Goal: Communication & Community: Answer question/provide support

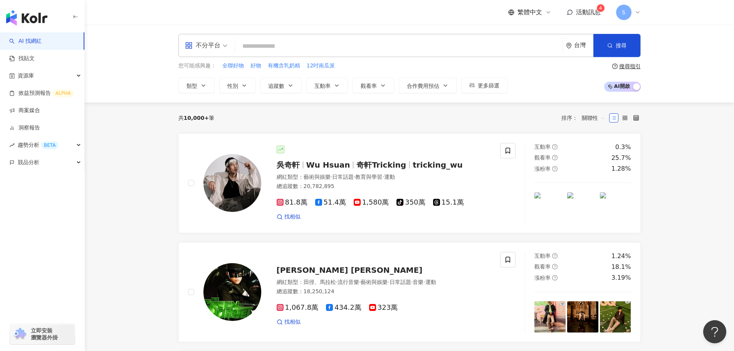
click at [584, 10] on span "活動訊息" at bounding box center [588, 11] width 25 height 7
click at [584, 14] on span "活動訊息" at bounding box center [588, 11] width 25 height 7
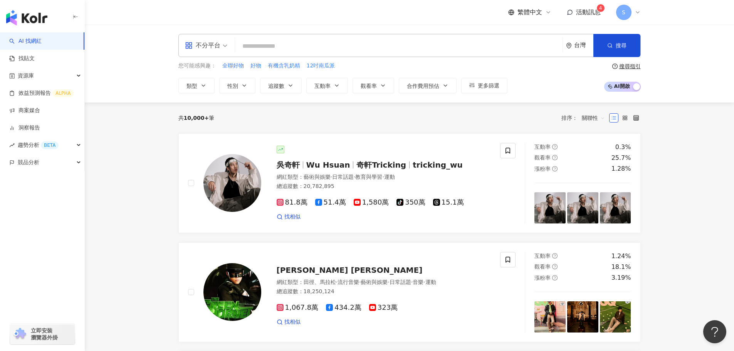
click at [584, 14] on span "活動訊息" at bounding box center [588, 11] width 25 height 7
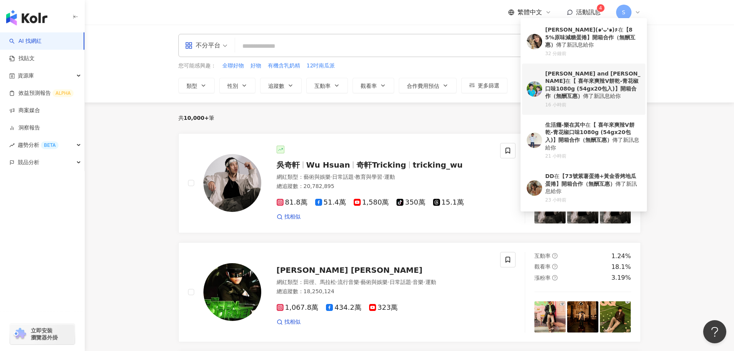
click at [572, 84] on b "【 喜年來爽辣V餅乾-青花椒口味1080g (54gx20包入)】開箱合作（無酬互惠）" at bounding box center [591, 88] width 93 height 21
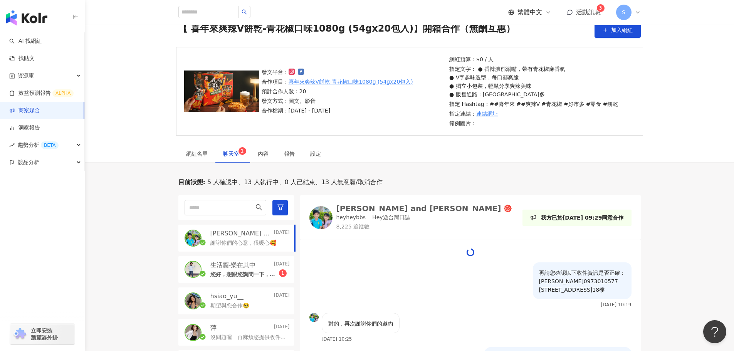
scroll to position [39, 0]
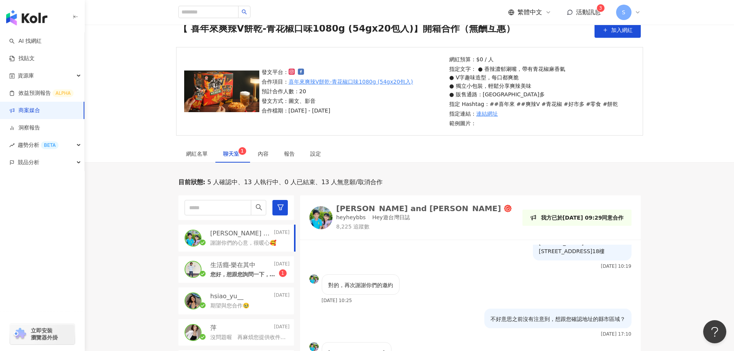
drag, startPoint x: 253, startPoint y: 270, endPoint x: 261, endPoint y: 266, distance: 9.3
click at [253, 269] on div "您好，想跟您詢問一下，目前有預計大概何時會寄出產品嗎？我這邊可以做個紀錄，方便留意一下物流，謝謝您 1" at bounding box center [249, 273] width 79 height 9
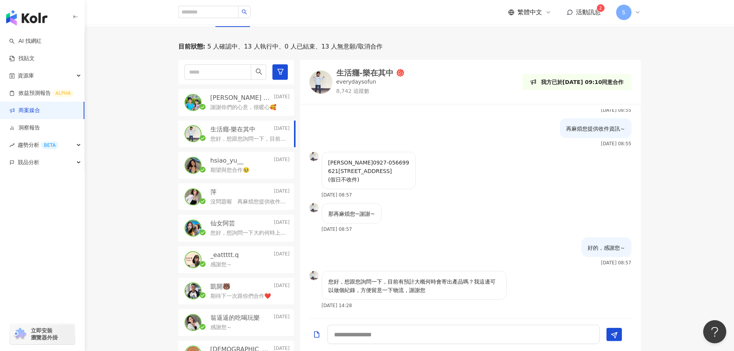
scroll to position [190, 0]
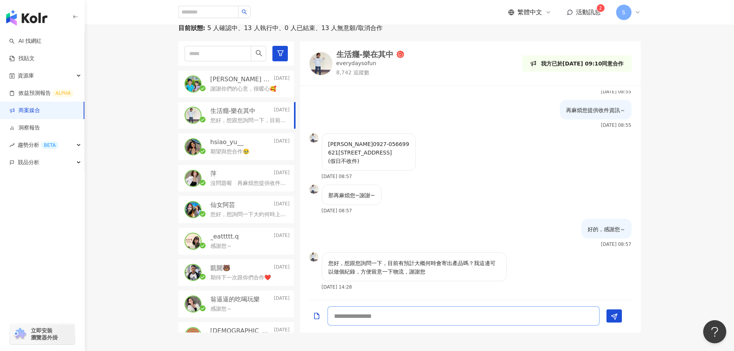
click at [357, 313] on textarea at bounding box center [463, 315] width 272 height 19
type textarea "**********"
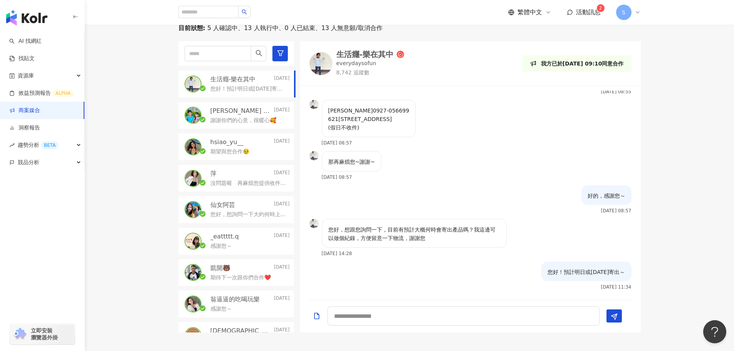
click at [237, 104] on div "[PERSON_NAME] and [PERSON_NAME] [DATE] 謝謝你們的心意，很暖心🥰" at bounding box center [236, 115] width 116 height 27
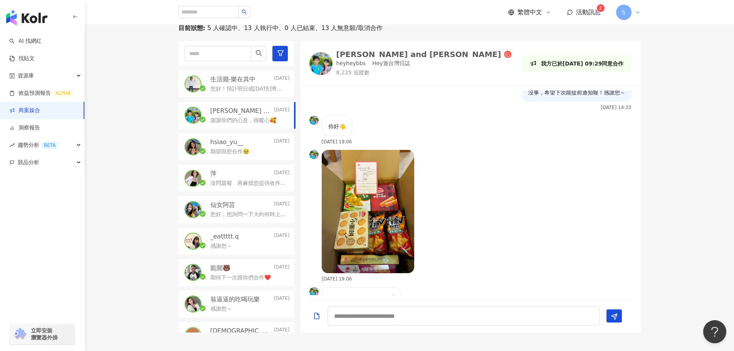
scroll to position [850, 0]
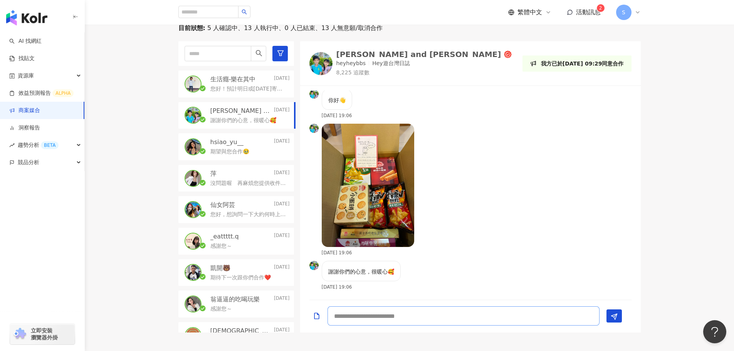
click at [351, 322] on textarea at bounding box center [463, 315] width 272 height 19
type textarea "***"
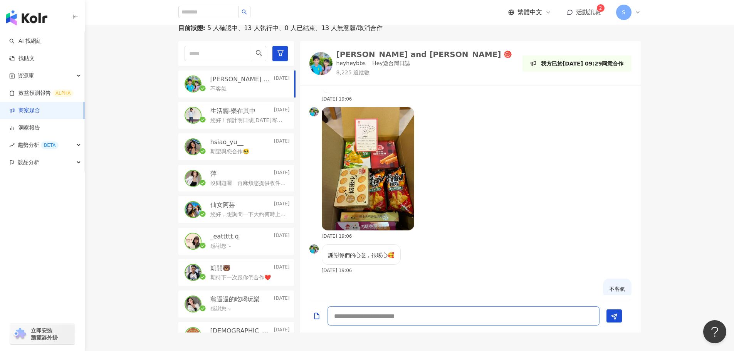
scroll to position [883, 0]
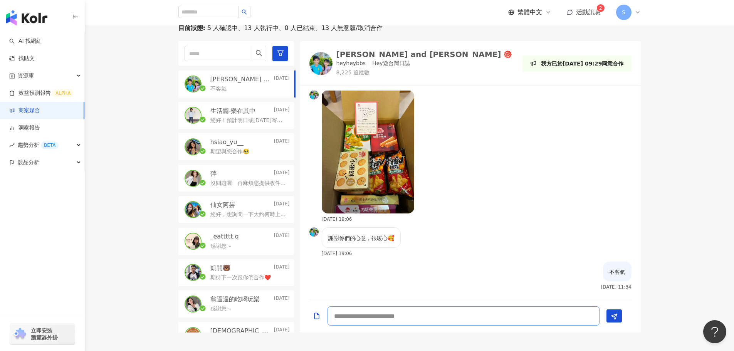
type textarea "*"
click at [230, 117] on p "您好！預計明日或[DATE]寄出～" at bounding box center [248, 121] width 76 height 8
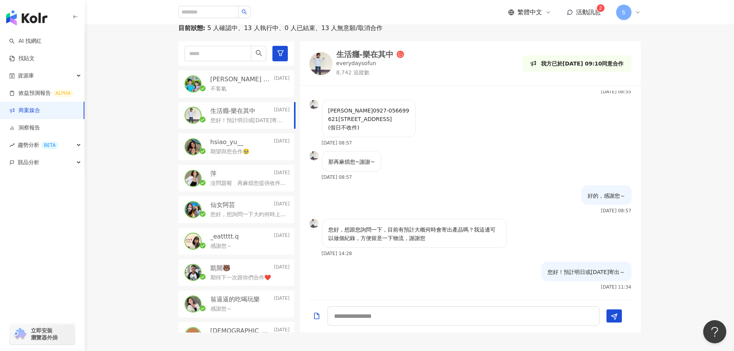
scroll to position [159, 0]
drag, startPoint x: 544, startPoint y: 273, endPoint x: 626, endPoint y: 275, distance: 81.3
click at [626, 275] on div "您好！預計明日或[DATE]寄出～ [DATE] 11:34" at bounding box center [470, 279] width 340 height 34
copy p "您好！預計明日或[DATE]寄出～"
click at [236, 141] on p "hsiao_yu__" at bounding box center [226, 142] width 33 height 8
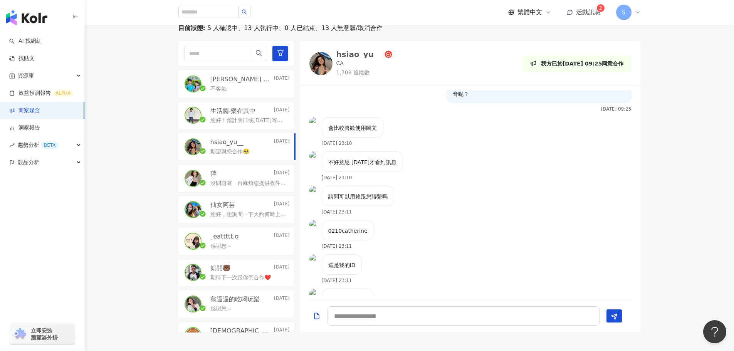
scroll to position [52, 0]
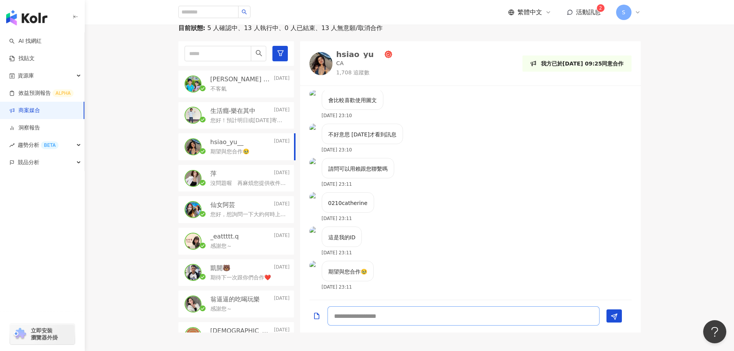
click at [362, 315] on textarea at bounding box center [463, 315] width 272 height 19
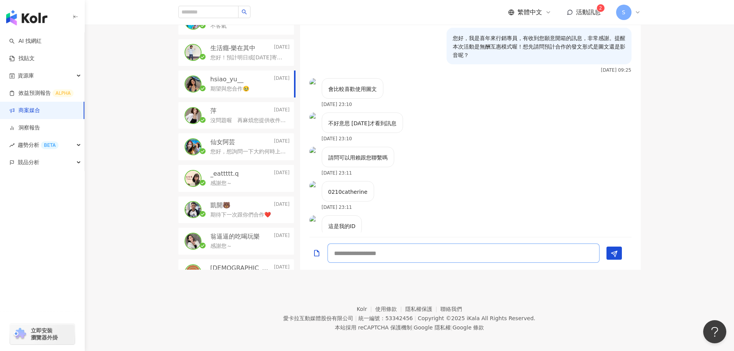
scroll to position [257, 0]
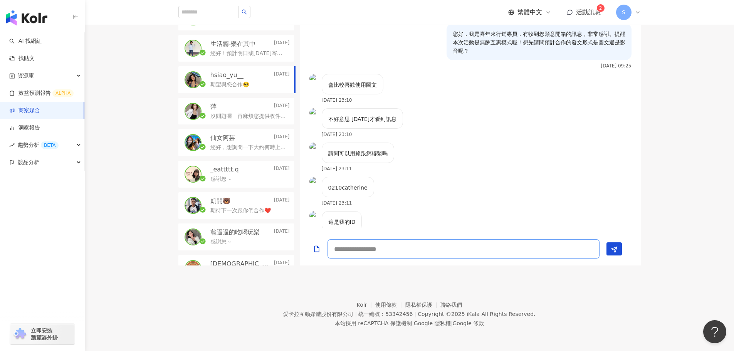
click at [406, 245] on textarea at bounding box center [463, 248] width 272 height 19
type textarea "*"
paste textarea "**********"
click at [352, 252] on textarea "**********" at bounding box center [463, 248] width 272 height 19
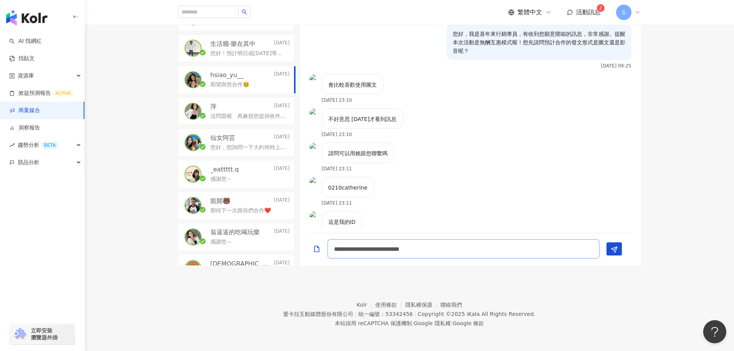
type textarea "**********"
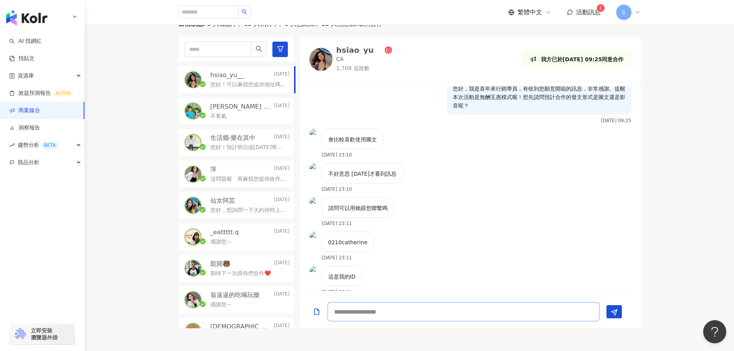
scroll to position [85, 0]
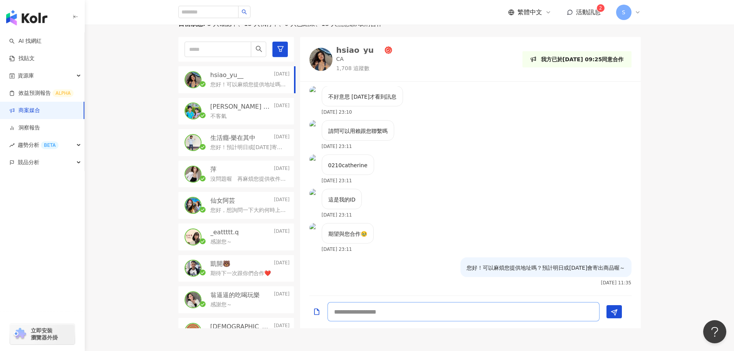
click at [393, 305] on textarea at bounding box center [463, 311] width 272 height 19
click at [244, 170] on div "萍 [DATE]" at bounding box center [249, 169] width 79 height 8
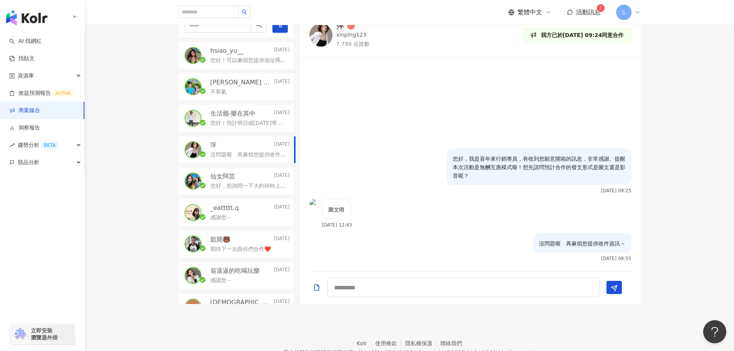
scroll to position [179, 0]
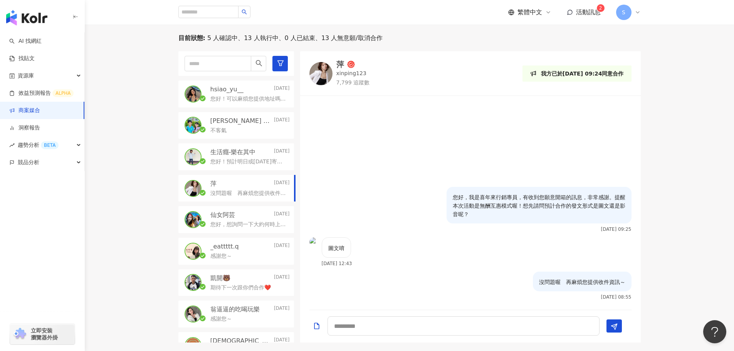
click at [237, 212] on div "仙女阿芸 [DATE]" at bounding box center [249, 215] width 79 height 8
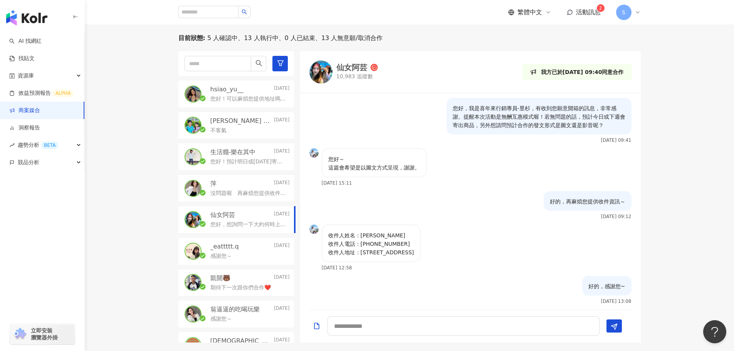
scroll to position [148, 0]
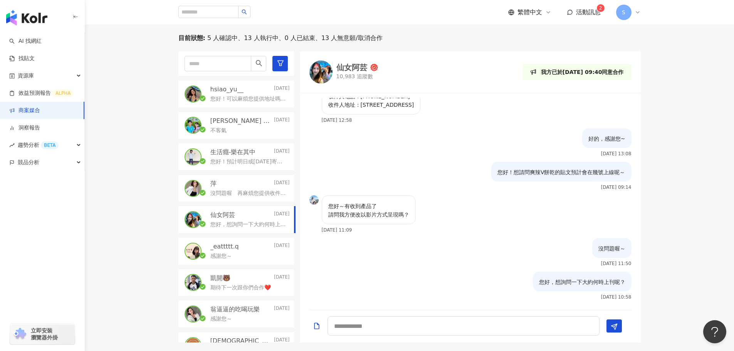
click at [226, 99] on p "您好！可以麻煩您提供地址嗎？預計明日或[DATE]會寄出商品喔～" at bounding box center [248, 99] width 76 height 8
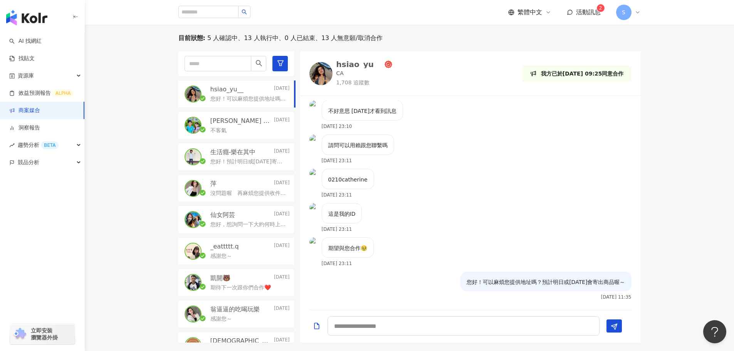
click at [218, 124] on p "[PERSON_NAME] and [PERSON_NAME]" at bounding box center [241, 121] width 62 height 8
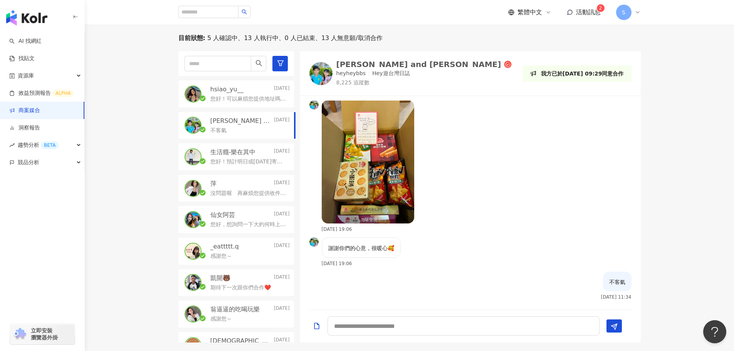
click at [228, 158] on p "您好！預計明日或[DATE]寄出～" at bounding box center [248, 162] width 76 height 8
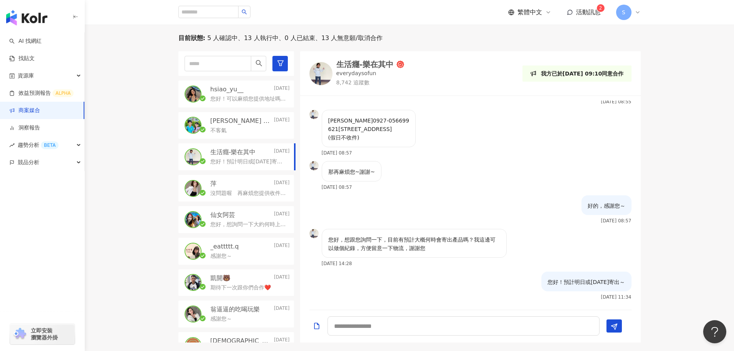
scroll to position [159, 0]
click at [241, 93] on p "hsiao_yu__" at bounding box center [226, 89] width 33 height 8
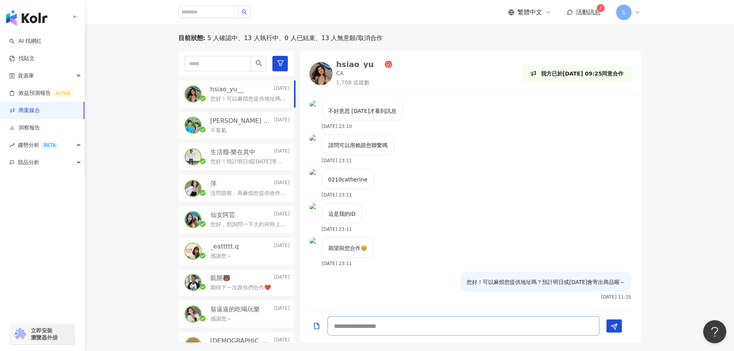
click at [343, 329] on textarea at bounding box center [463, 325] width 272 height 19
type textarea "*"
type textarea "**********"
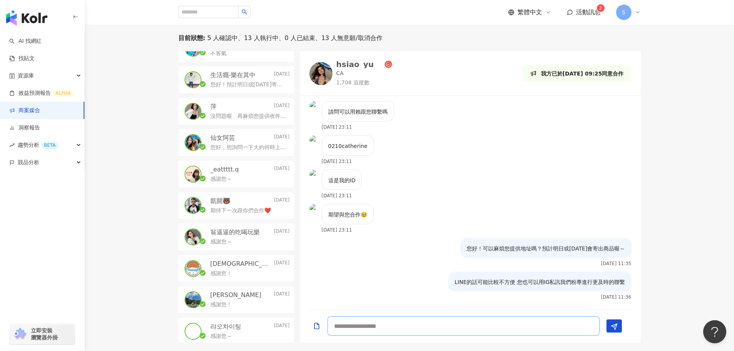
scroll to position [0, 0]
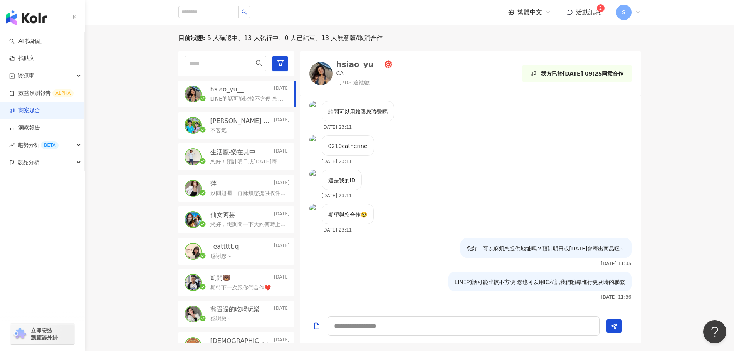
click at [591, 12] on span "活動訊息" at bounding box center [588, 11] width 25 height 7
click at [37, 107] on link "商案媒合" at bounding box center [24, 111] width 31 height 8
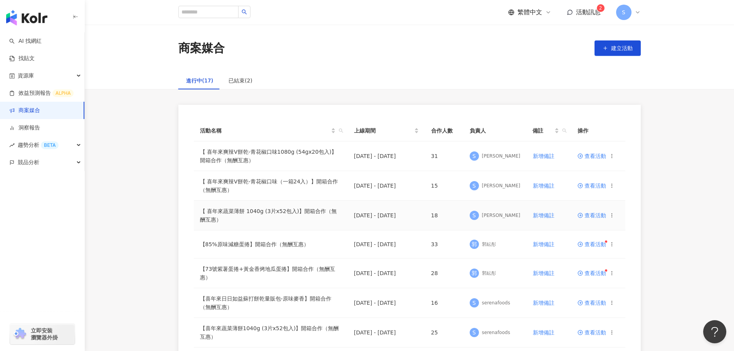
click at [592, 216] on span "查看活動" at bounding box center [591, 215] width 29 height 5
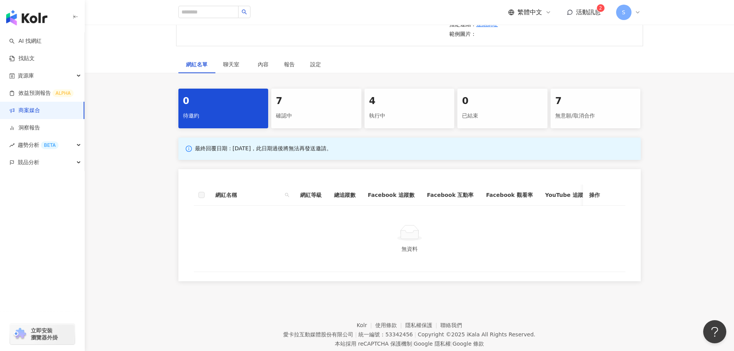
scroll to position [154, 0]
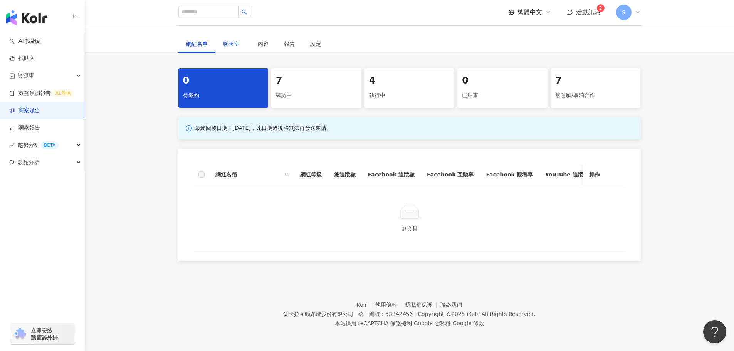
click at [229, 42] on span "聊天室" at bounding box center [232, 43] width 19 height 5
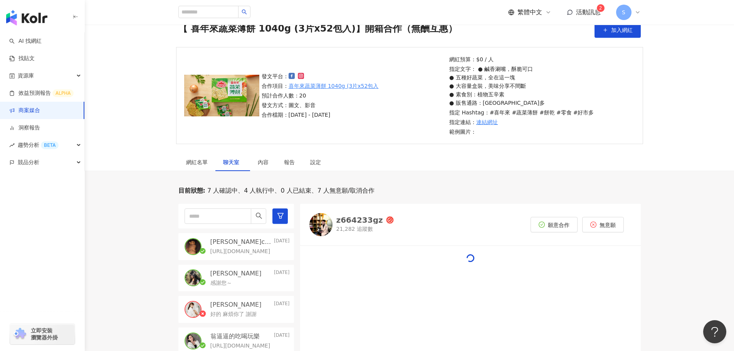
scroll to position [154, 0]
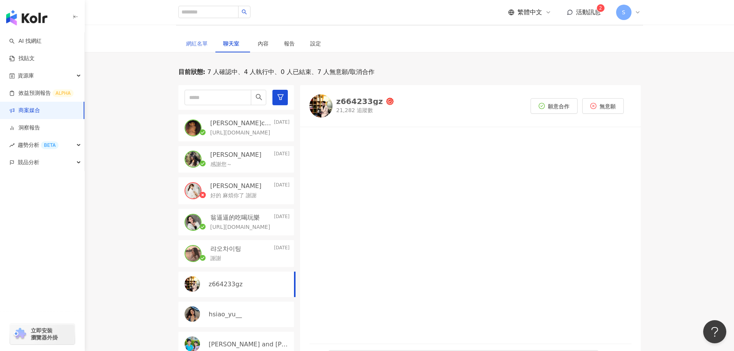
click at [210, 43] on div "網紅名單" at bounding box center [196, 44] width 37 height 18
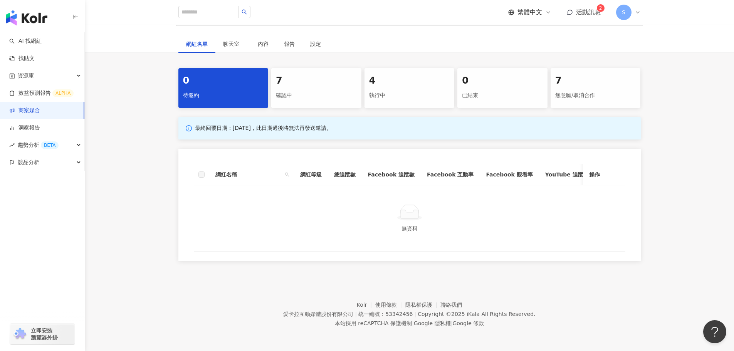
click at [404, 83] on div "4" at bounding box center [409, 80] width 81 height 13
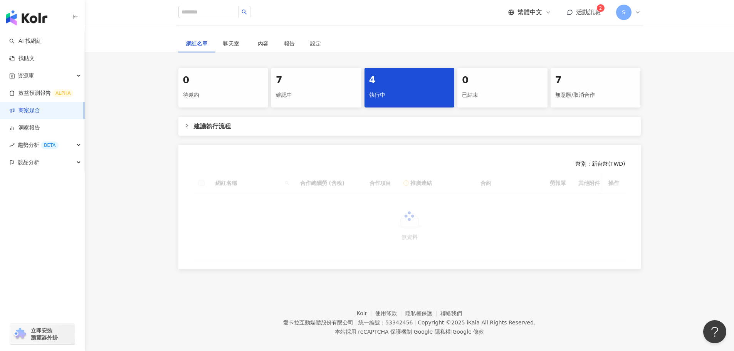
click at [281, 84] on div "7" at bounding box center [316, 80] width 81 height 13
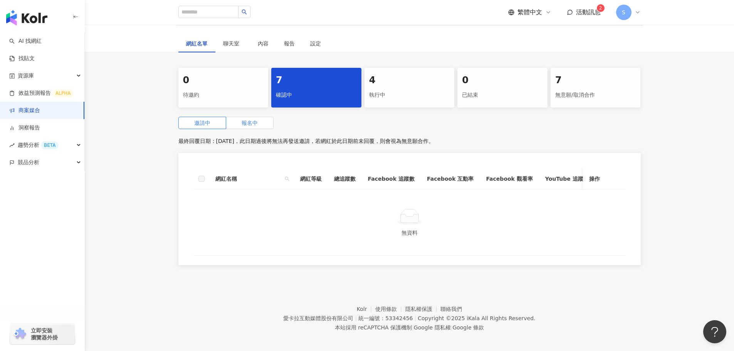
click at [233, 126] on label "報名中" at bounding box center [249, 123] width 47 height 12
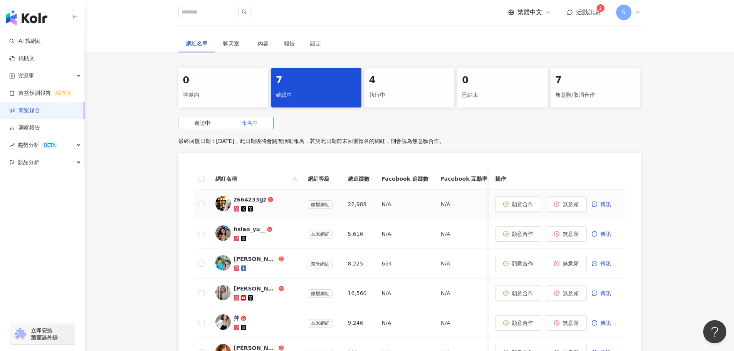
click at [251, 200] on div "z664233gz" at bounding box center [250, 200] width 33 height 8
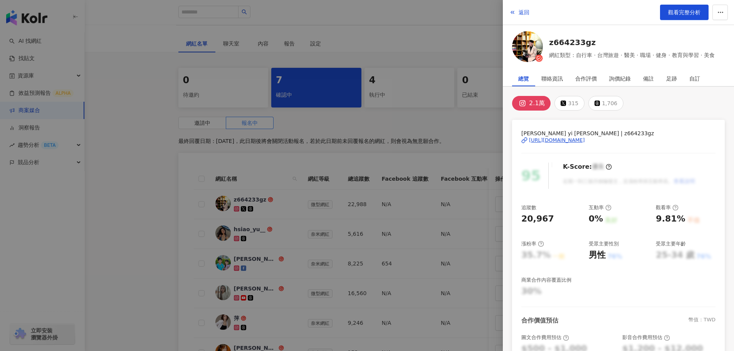
click at [534, 142] on div "[URL][DOMAIN_NAME]" at bounding box center [557, 140] width 56 height 7
click at [457, 125] on div at bounding box center [367, 175] width 734 height 351
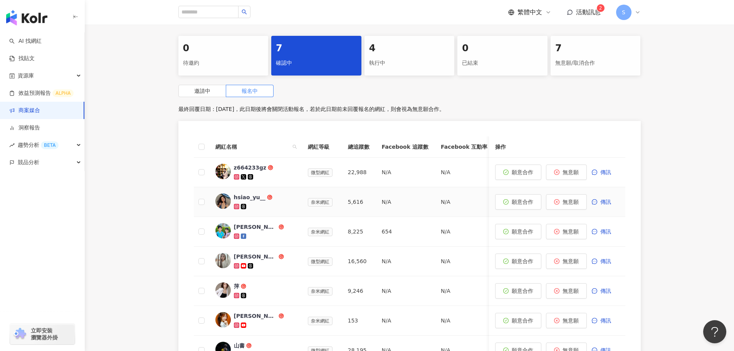
scroll to position [231, 0]
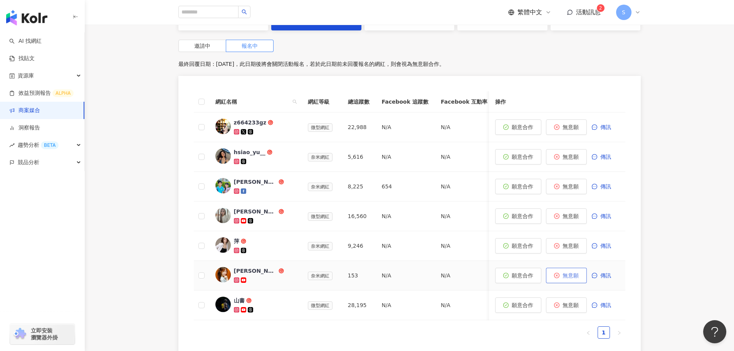
click at [574, 277] on span "無意願" at bounding box center [570, 275] width 16 height 6
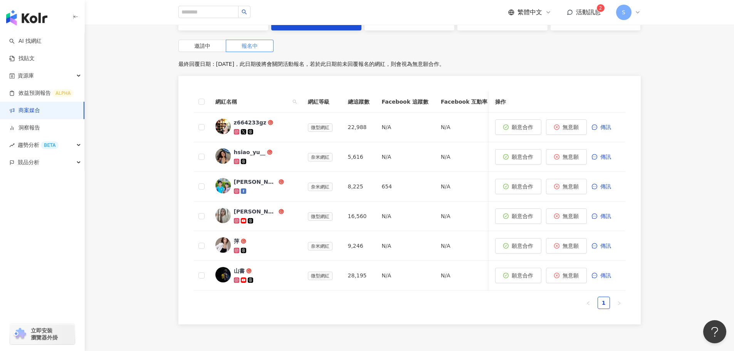
click at [579, 16] on span "活動訊息" at bounding box center [588, 11] width 25 height 7
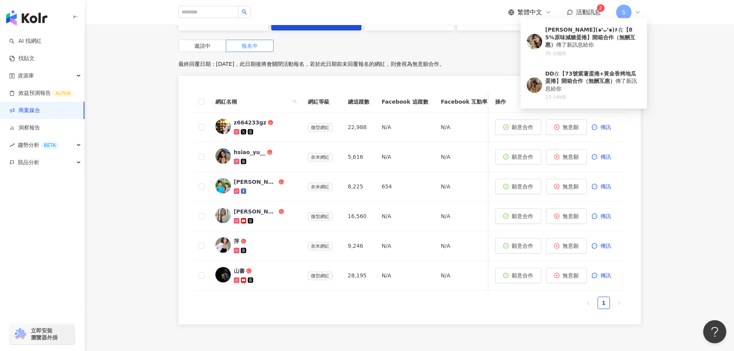
click at [579, 16] on span "活動訊息" at bounding box center [588, 11] width 25 height 7
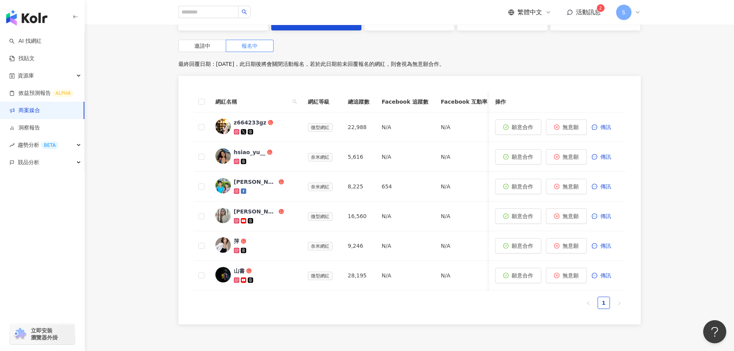
click at [40, 111] on link "商案媒合" at bounding box center [24, 111] width 31 height 8
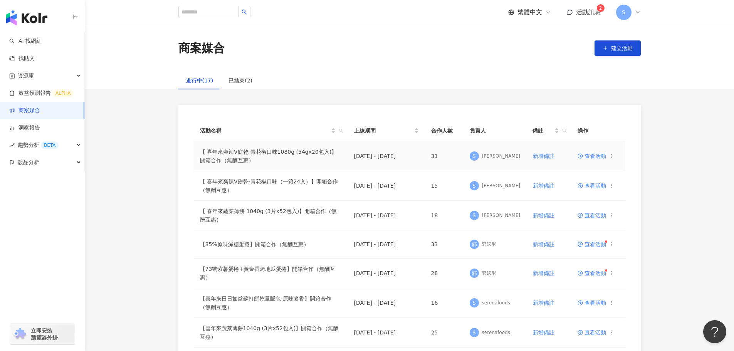
click at [592, 157] on span "查看活動" at bounding box center [591, 155] width 29 height 5
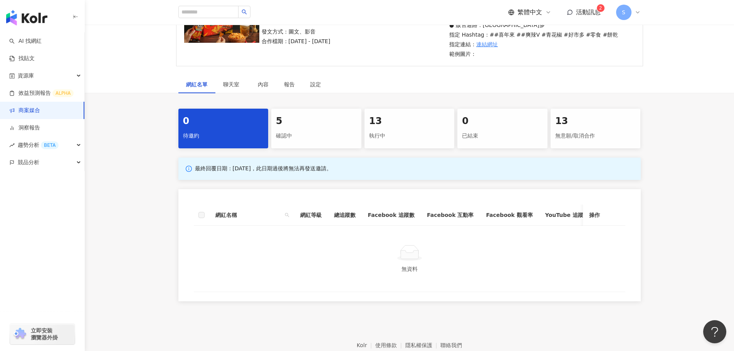
scroll to position [151, 0]
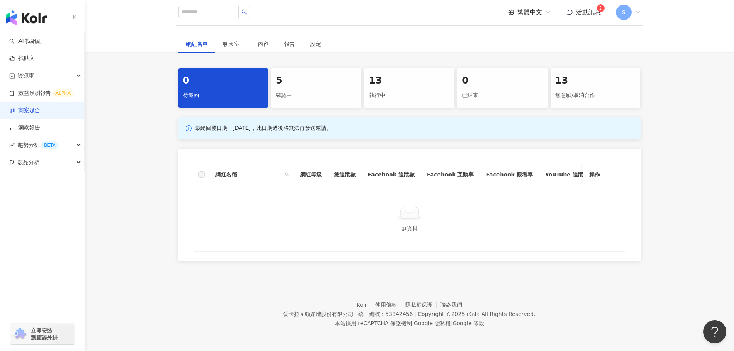
click at [332, 106] on div "0 待邀約 5 確認中 13 執行中 0 已結束 13 無意願/取消合作 最終回覆日期：[DATE]，此日期過後將無法再發送邀請。 網紅名稱 網紅等級 總追蹤…" at bounding box center [409, 164] width 493 height 193
click at [316, 89] on div "確認中" at bounding box center [316, 95] width 81 height 13
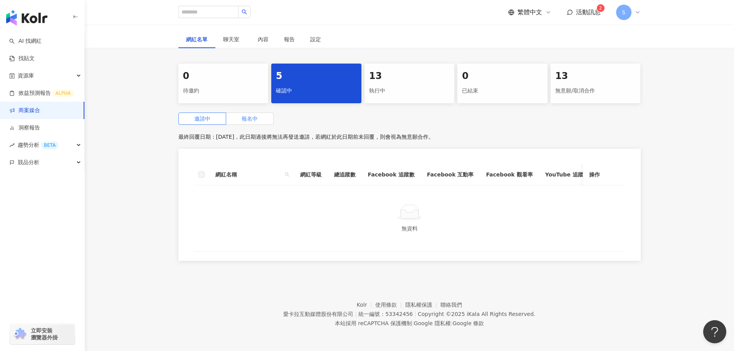
click at [245, 117] on span "報名中" at bounding box center [250, 119] width 16 height 6
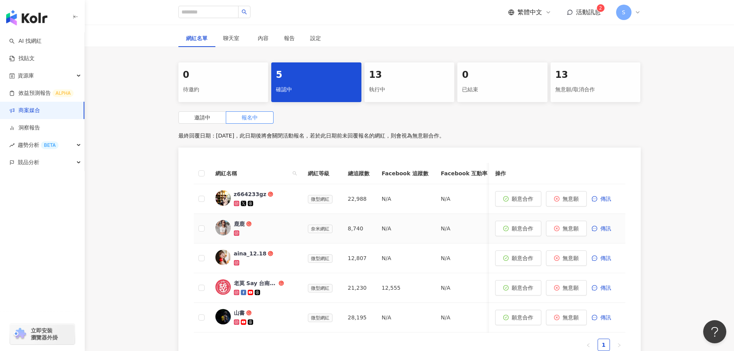
click at [237, 233] on icon at bounding box center [236, 232] width 3 height 3
click at [525, 229] on span "願意合作" at bounding box center [523, 228] width 22 height 6
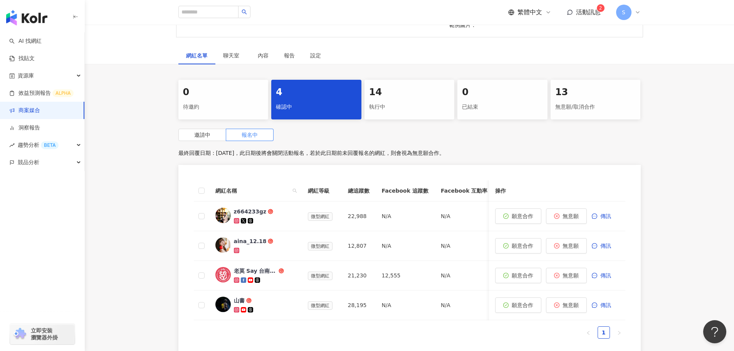
scroll to position [154, 0]
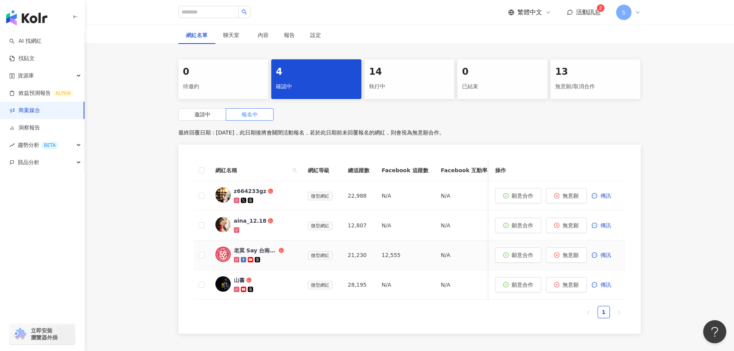
click at [252, 251] on div "老莫 Say 台南。踅台南。" at bounding box center [255, 251] width 43 height 8
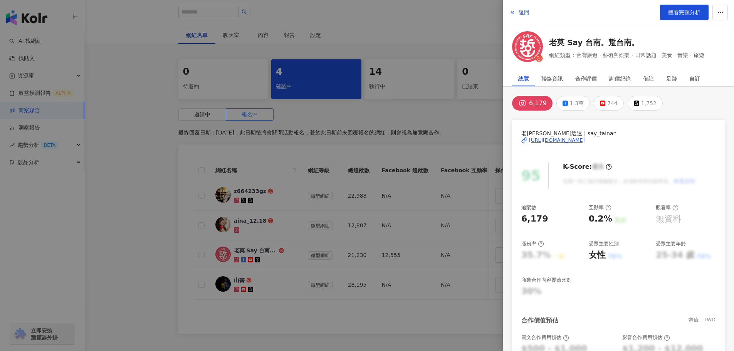
click at [523, 101] on icon at bounding box center [522, 103] width 5 height 5
click at [579, 98] on div "1.3萬" at bounding box center [577, 103] width 14 height 11
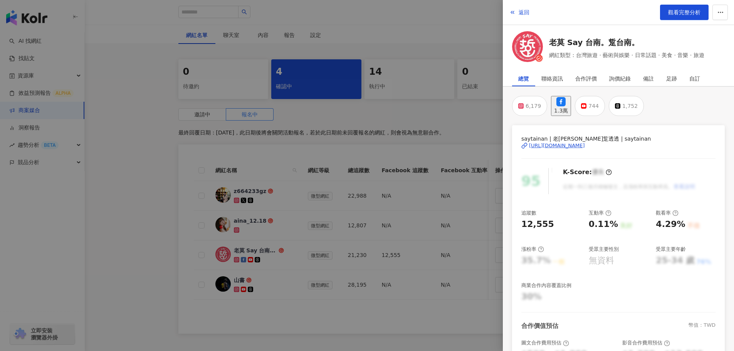
click at [568, 106] on div "1.3萬" at bounding box center [561, 110] width 14 height 8
click at [560, 142] on div "[URL][DOMAIN_NAME]" at bounding box center [557, 145] width 56 height 7
click at [524, 105] on button "6,179" at bounding box center [529, 106] width 35 height 20
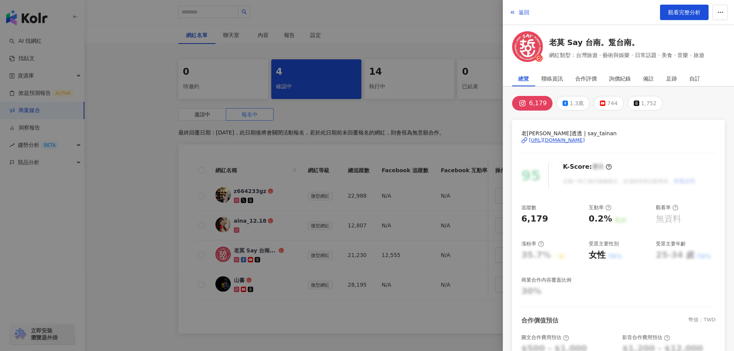
click at [547, 138] on div "[URL][DOMAIN_NAME]" at bounding box center [557, 140] width 56 height 7
click at [391, 319] on div at bounding box center [367, 175] width 734 height 351
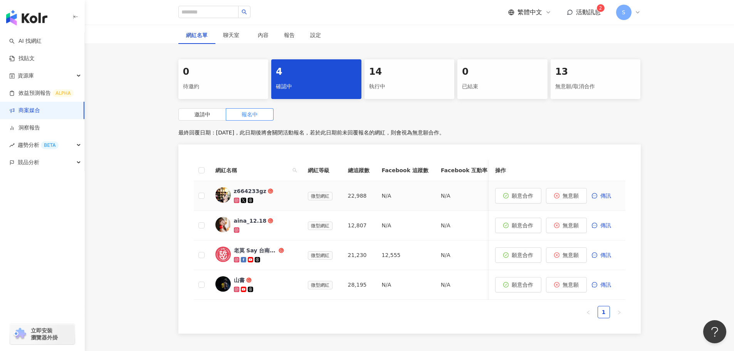
click at [257, 193] on div "z664233gz" at bounding box center [250, 191] width 33 height 8
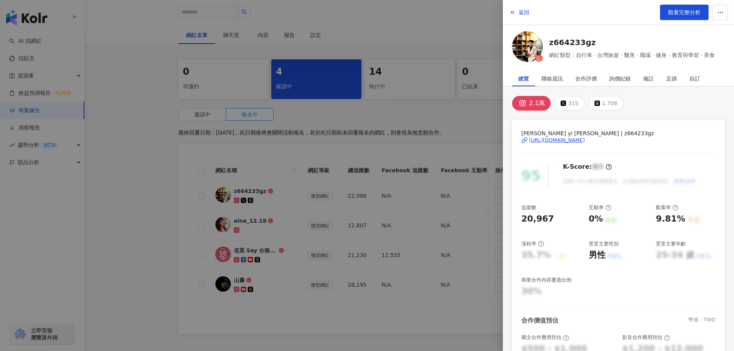
click at [551, 138] on div "[URL][DOMAIN_NAME]" at bounding box center [557, 140] width 56 height 7
click at [98, 178] on div at bounding box center [367, 175] width 734 height 351
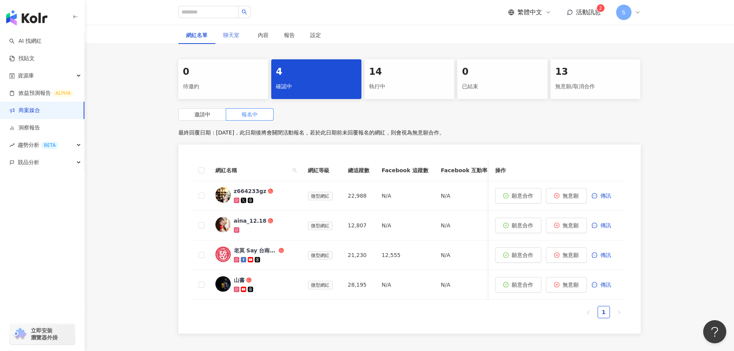
click at [235, 40] on div "聊天室" at bounding box center [232, 35] width 35 height 18
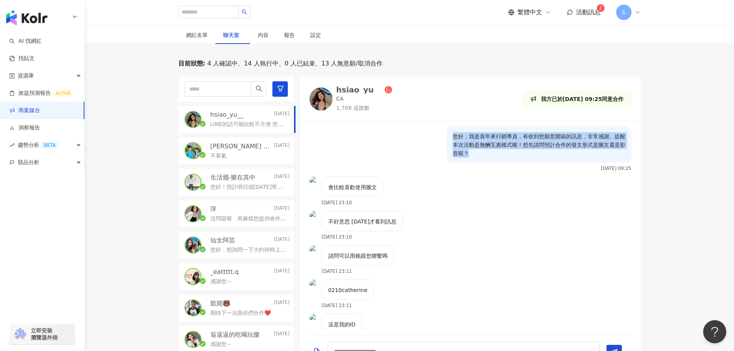
drag, startPoint x: 485, startPoint y: 157, endPoint x: 439, endPoint y: 136, distance: 50.5
click at [439, 136] on div "您好，我是喜年來行銷專員，有收到您願意開箱的訊息，非常感謝。提醒本次活動是無酬互惠模式喔！想先請問預計合作的發文形式是圖文還是影音呢？ [DATE] 09:25" at bounding box center [470, 148] width 322 height 45
copy p "您好，我是喜年來行銷專員，有收到您願意開箱的訊息，非常感謝。提醒本次活動是無酬互惠模式喔！想先請問預計合作的發文形式是圖文還是影音呢？"
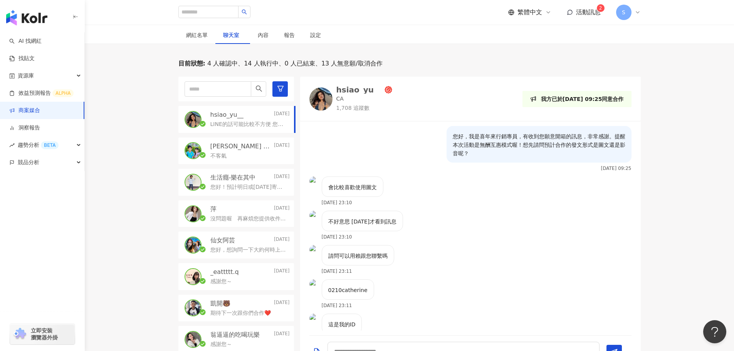
click at [434, 262] on div "請問可以用賴跟您聯繫嗎 [DATE] 23:11" at bounding box center [470, 262] width 340 height 34
click at [40, 108] on link "商案媒合" at bounding box center [24, 111] width 31 height 8
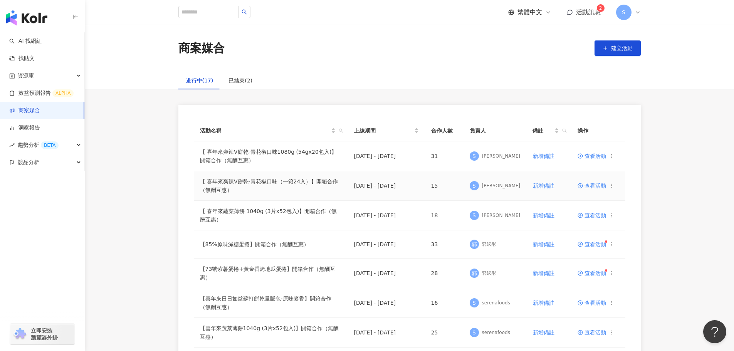
click at [587, 186] on span "查看活動" at bounding box center [591, 185] width 29 height 5
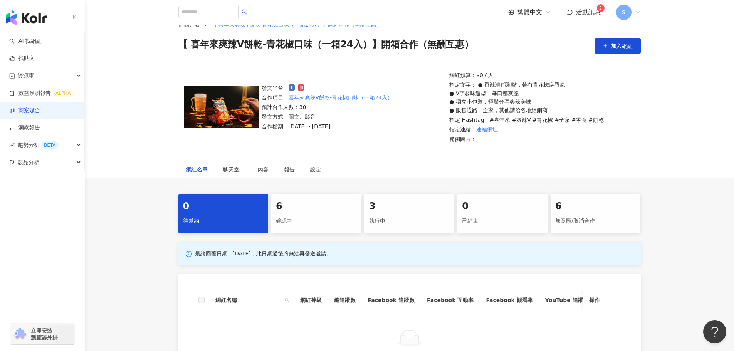
scroll to position [116, 0]
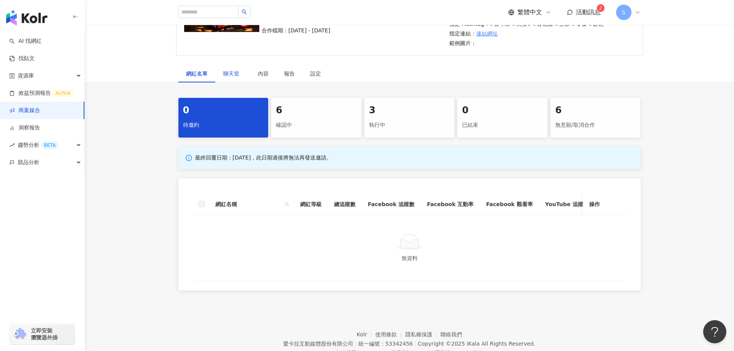
click at [231, 74] on span "聊天室" at bounding box center [232, 73] width 19 height 5
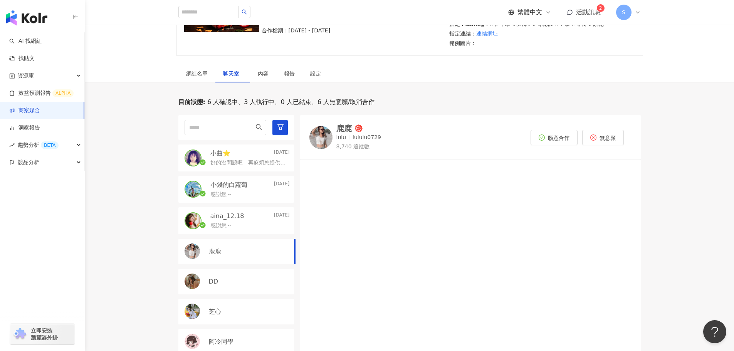
click at [249, 162] on p "好的沒問題喔　再麻煩您提供收件資訊～" at bounding box center [248, 163] width 76 height 8
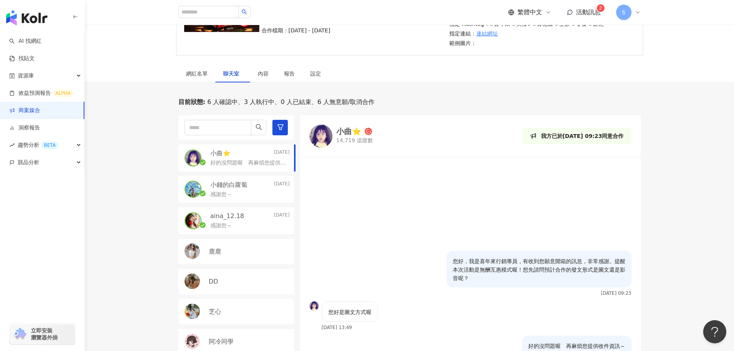
click at [245, 192] on div "感謝您～" at bounding box center [249, 193] width 79 height 9
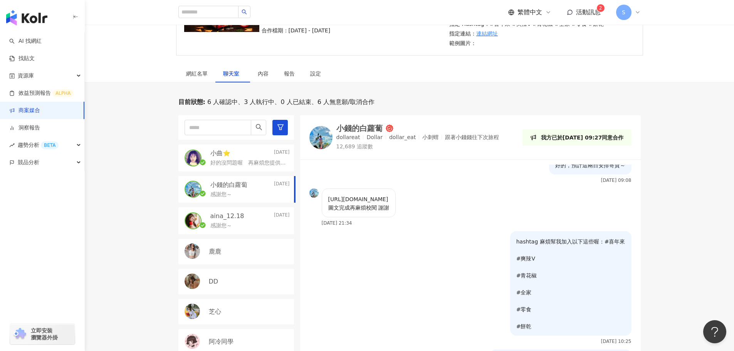
scroll to position [287, 0]
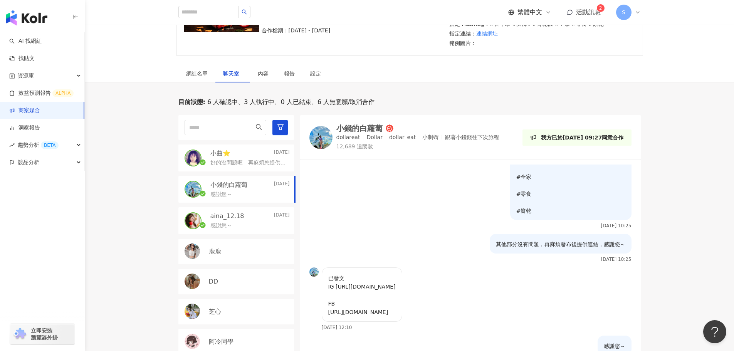
click at [231, 222] on p "感謝您～" at bounding box center [221, 226] width 22 height 8
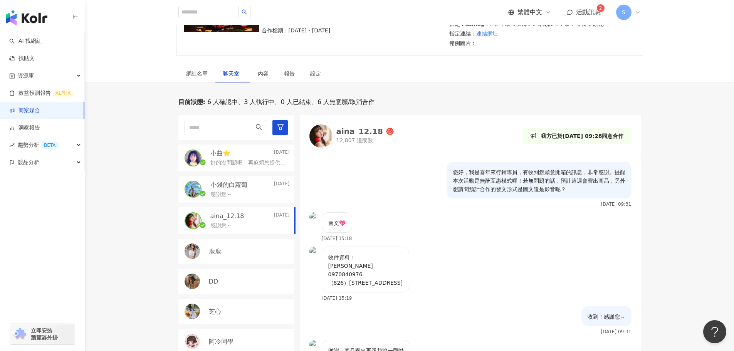
click at [223, 246] on div "鹿鹿" at bounding box center [236, 251] width 116 height 25
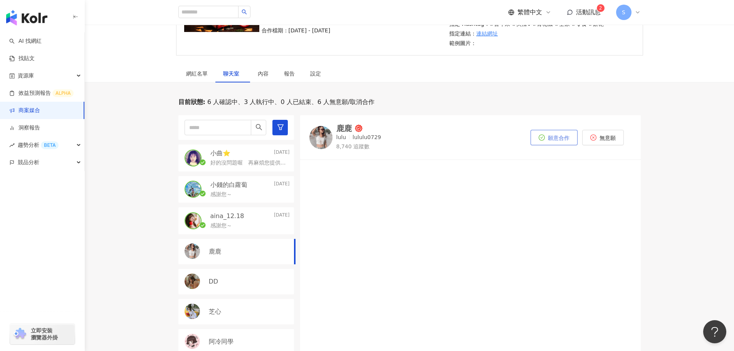
click at [565, 140] on span "願意合作" at bounding box center [559, 138] width 22 height 6
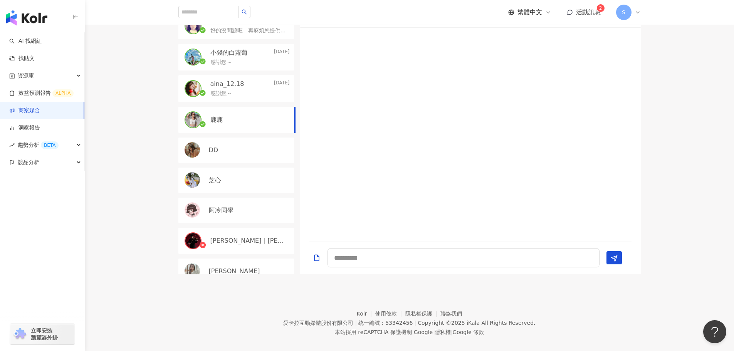
scroll to position [257, 0]
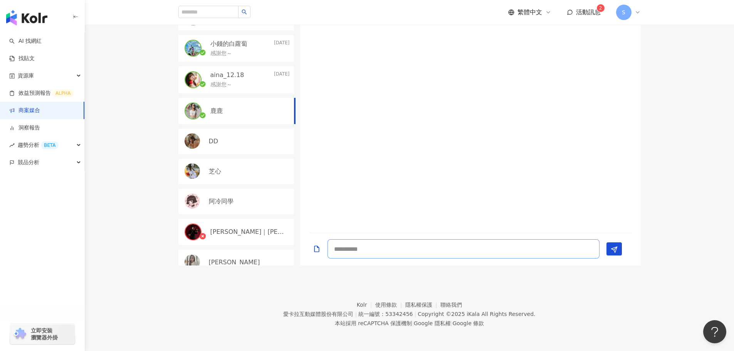
click at [396, 253] on textarea at bounding box center [463, 248] width 272 height 19
paste textarea "**********"
type textarea "**********"
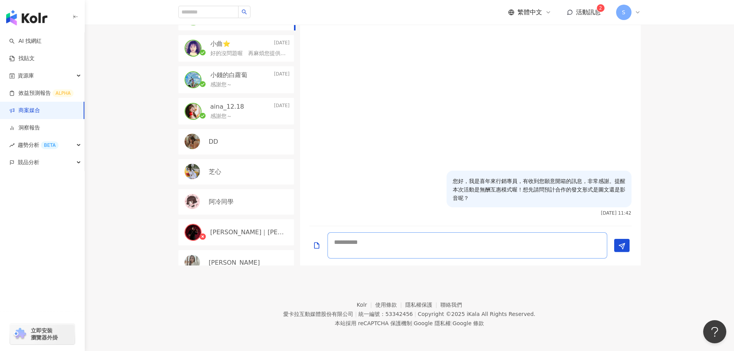
scroll to position [0, 0]
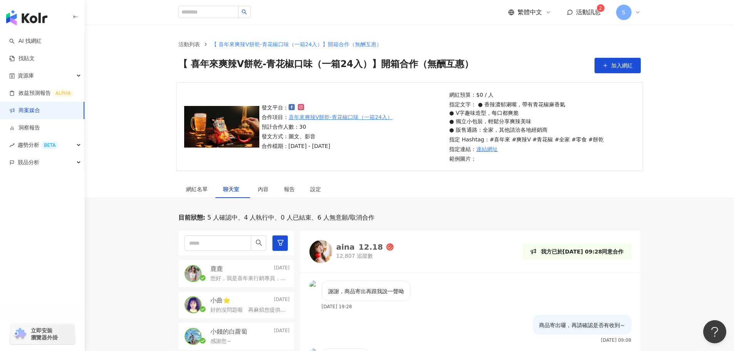
click at [40, 111] on link "商案媒合" at bounding box center [24, 111] width 31 height 8
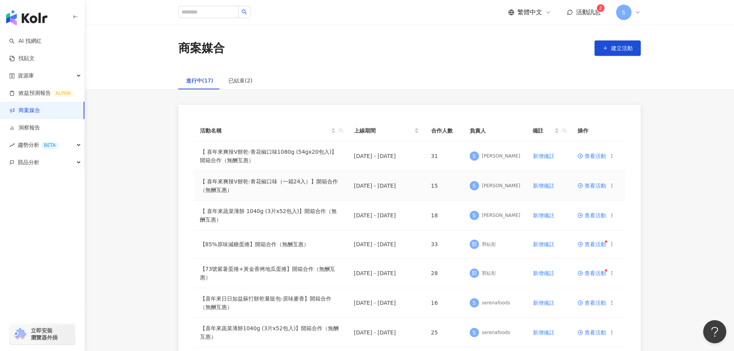
click at [595, 188] on span "查看活動" at bounding box center [591, 185] width 29 height 5
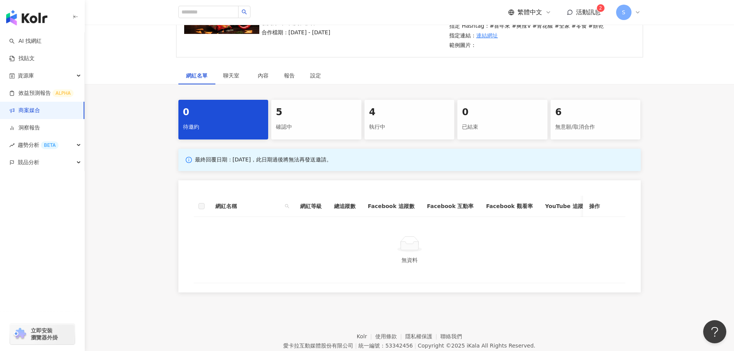
scroll to position [116, 0]
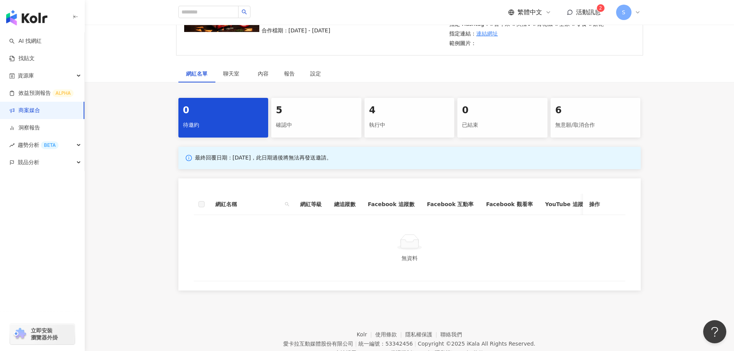
click at [332, 124] on div "確認中" at bounding box center [316, 125] width 81 height 13
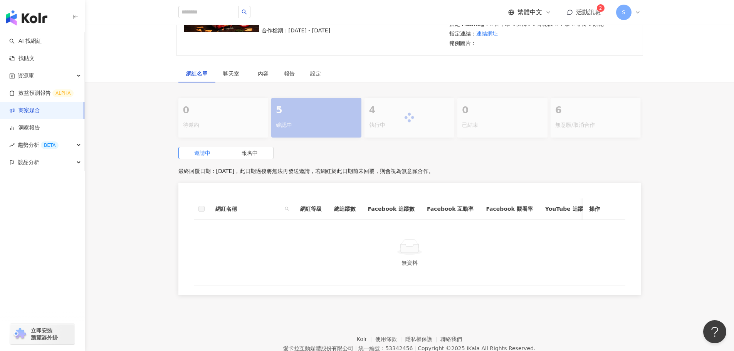
click at [410, 129] on div at bounding box center [409, 118] width 462 height 40
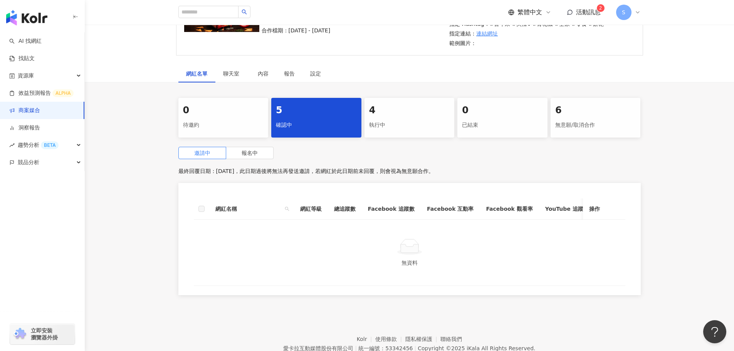
click at [406, 129] on div "執行中" at bounding box center [409, 125] width 81 height 13
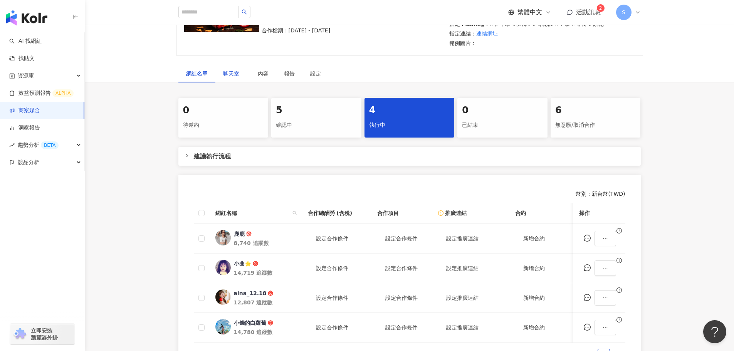
click at [228, 71] on span "聊天室" at bounding box center [232, 73] width 19 height 5
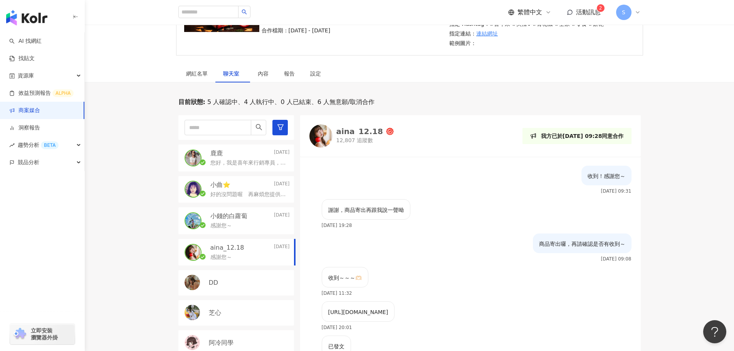
scroll to position [154, 0]
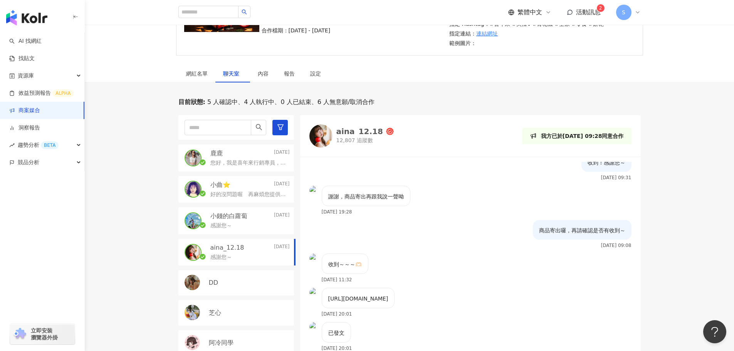
click at [234, 163] on p "您好，我是喜年來行銷專員，有收到您願意開箱的訊息，非常感謝。提醒本次活動是無酬互惠模式喔！想先請問預計合作的發文形式是圖文還是影音呢？" at bounding box center [248, 163] width 76 height 8
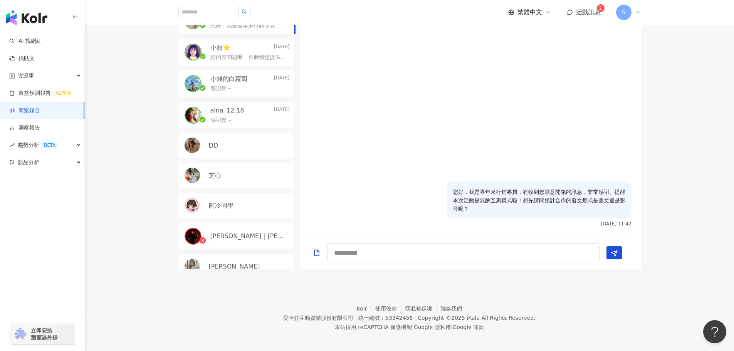
scroll to position [257, 0]
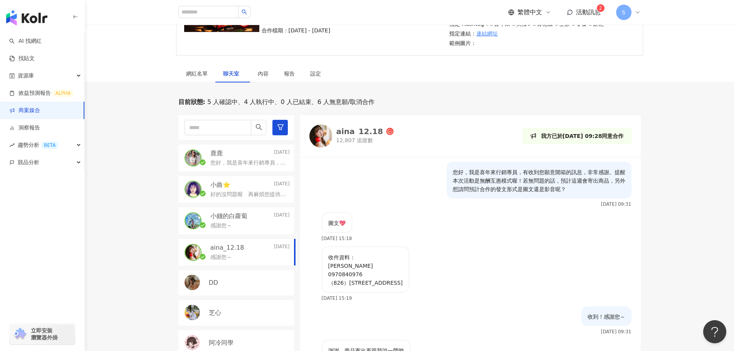
scroll to position [183, 0]
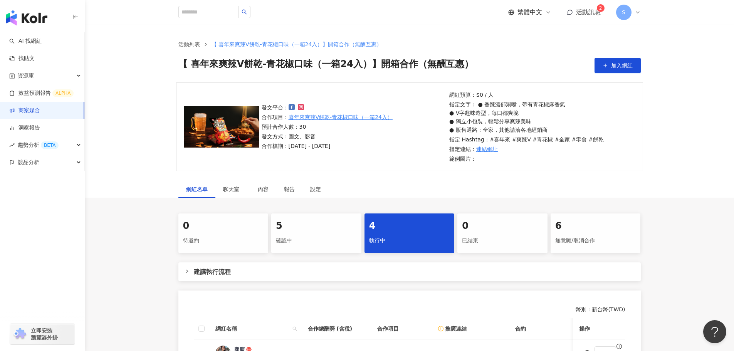
click at [40, 111] on link "商案媒合" at bounding box center [24, 111] width 31 height 8
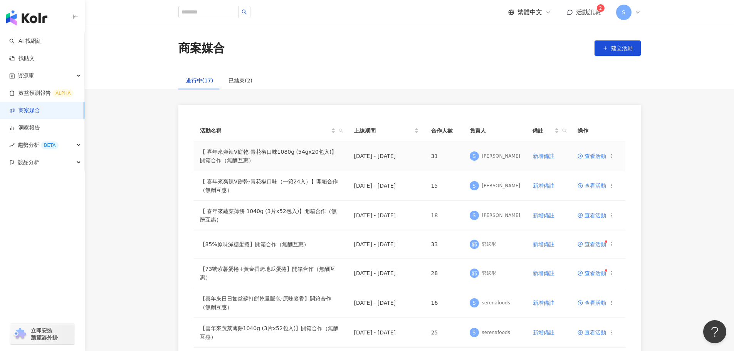
click at [590, 156] on span "查看活動" at bounding box center [591, 155] width 29 height 5
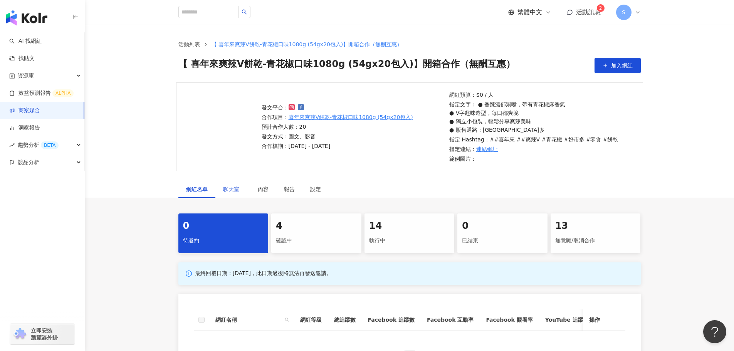
click at [233, 183] on div "聊天室" at bounding box center [232, 189] width 35 height 18
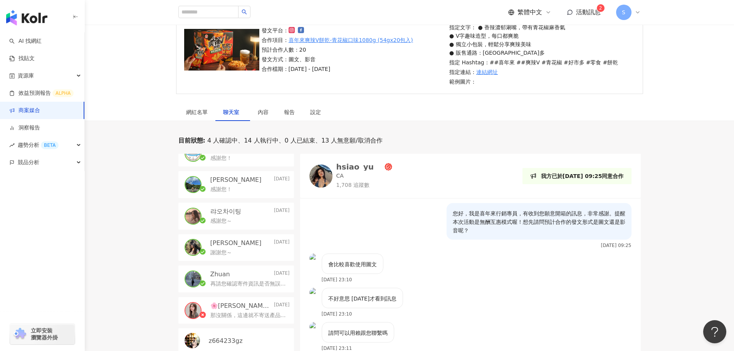
scroll to position [347, 0]
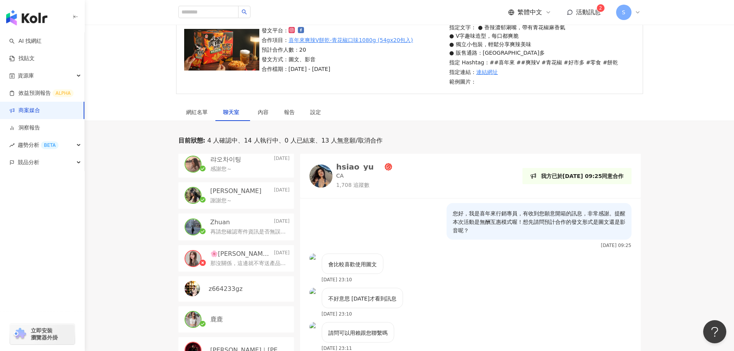
click at [229, 307] on div "鹿鹿" at bounding box center [236, 319] width 116 height 26
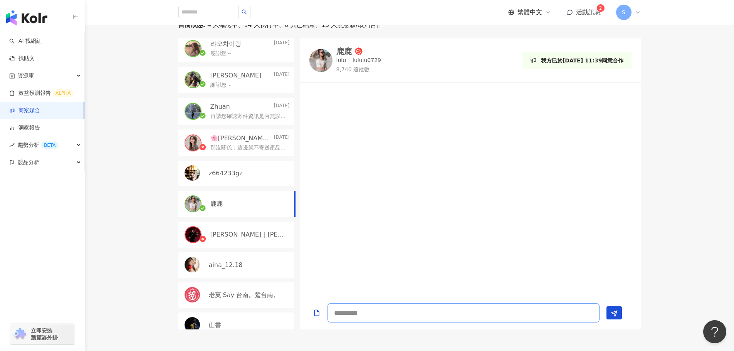
click at [359, 315] on textarea at bounding box center [463, 312] width 272 height 19
paste textarea "**********"
type textarea "**********"
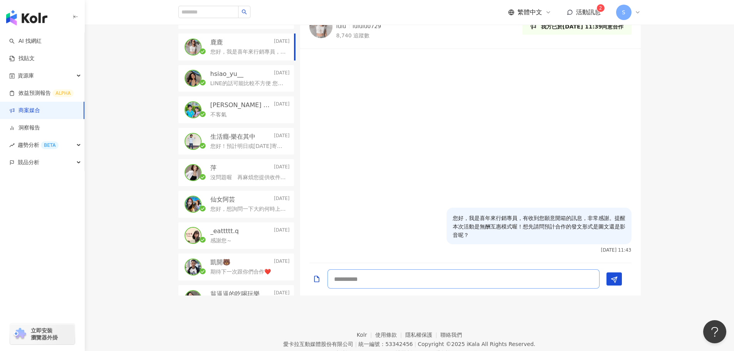
scroll to position [257, 0]
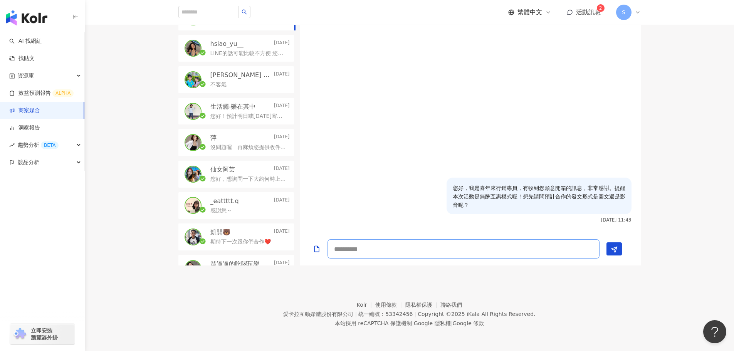
click at [372, 249] on textarea at bounding box center [463, 248] width 272 height 19
type textarea "**********"
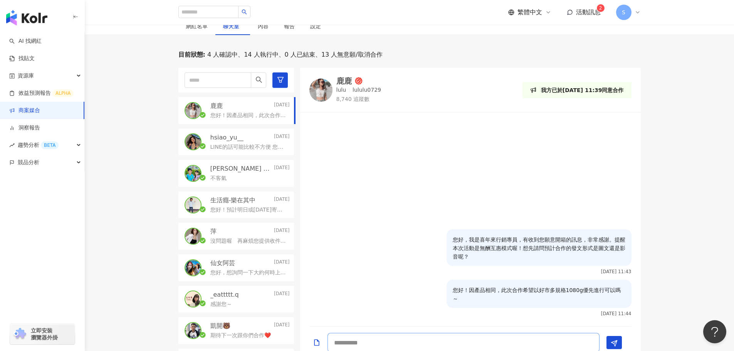
scroll to position [64, 0]
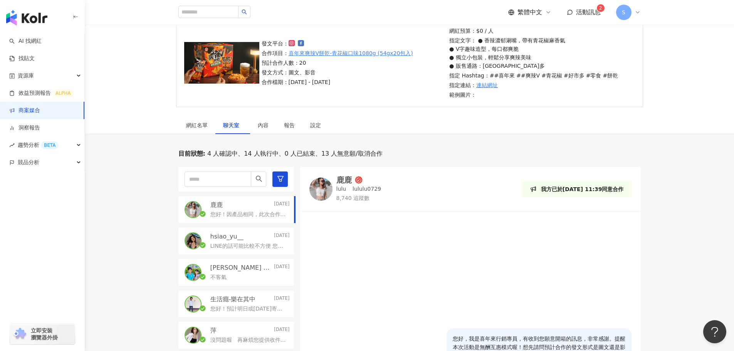
click at [40, 110] on link "商案媒合" at bounding box center [24, 111] width 31 height 8
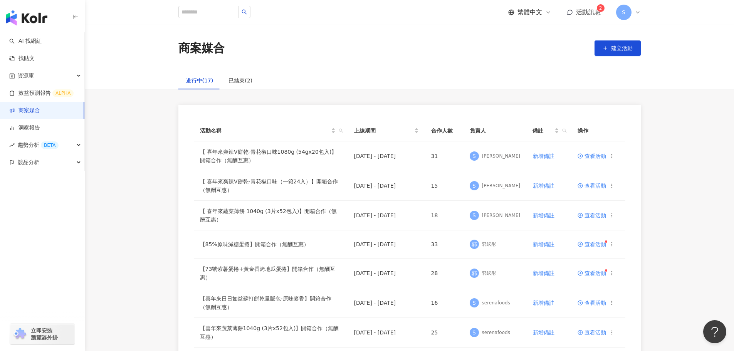
click at [585, 11] on span "活動訊息" at bounding box center [588, 11] width 25 height 7
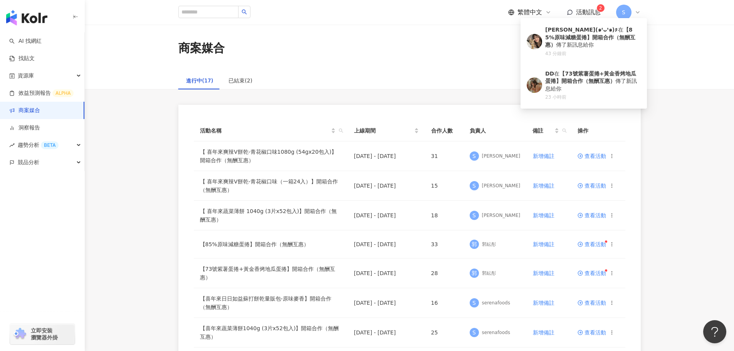
click at [413, 48] on div "商案媒合 建立活動" at bounding box center [409, 48] width 493 height 16
